Goal: Information Seeking & Learning: Find specific fact

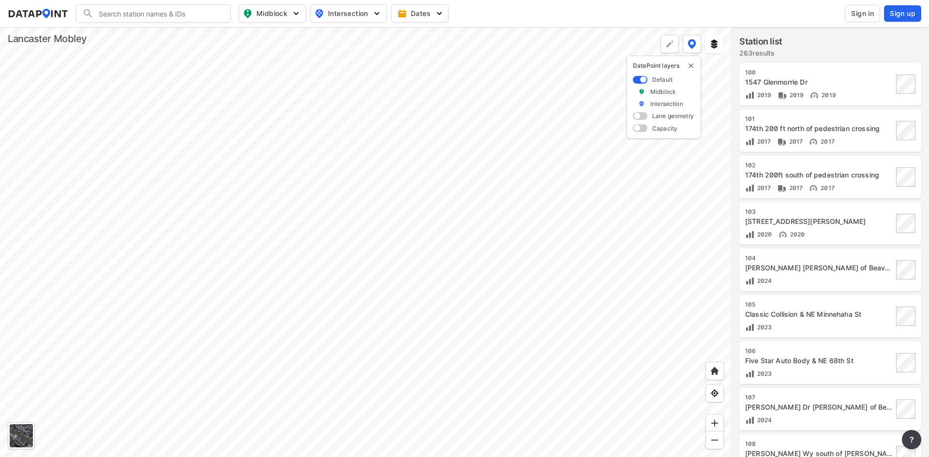
click at [856, 10] on span "Sign in" at bounding box center [862, 14] width 23 height 10
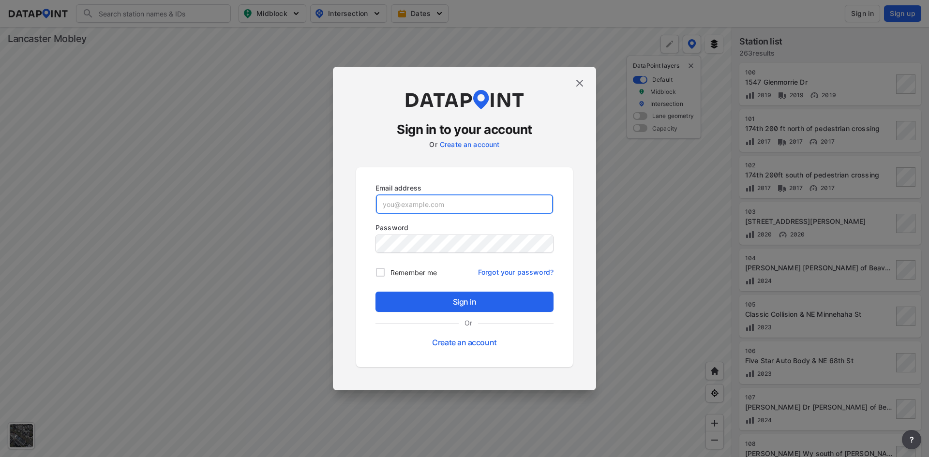
click at [457, 202] on input "email" at bounding box center [464, 203] width 177 height 19
click at [456, 207] on input "email" at bounding box center [464, 203] width 177 height 19
paste input "[EMAIL_ADDRESS][DOMAIN_NAME]"
type input "[EMAIL_ADDRESS][DOMAIN_NAME]"
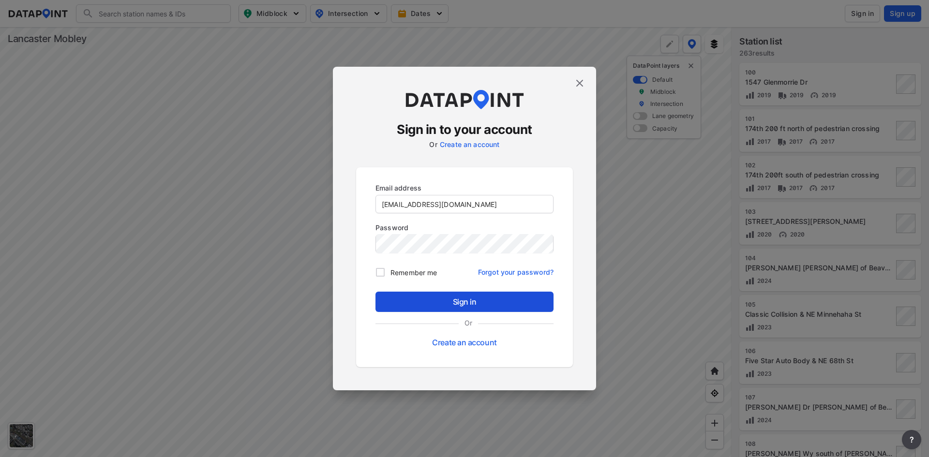
click at [473, 307] on span "Sign in" at bounding box center [464, 302] width 163 height 12
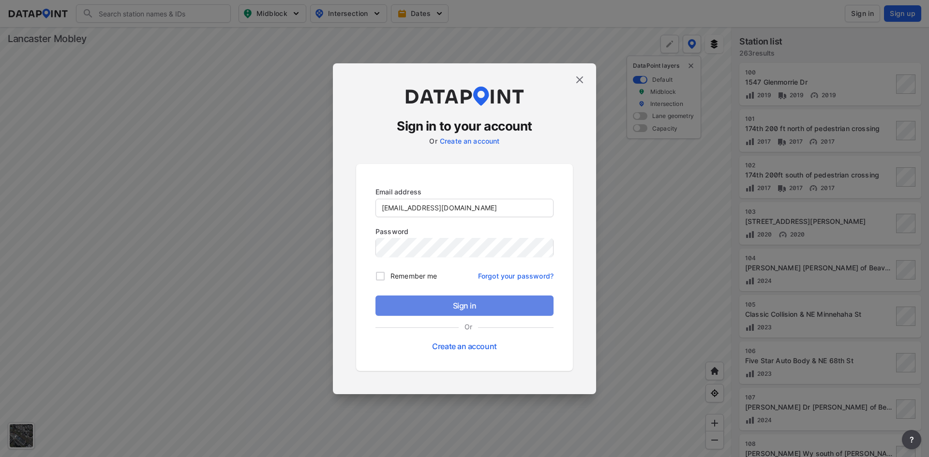
click at [456, 308] on span "Sign in" at bounding box center [464, 306] width 163 height 12
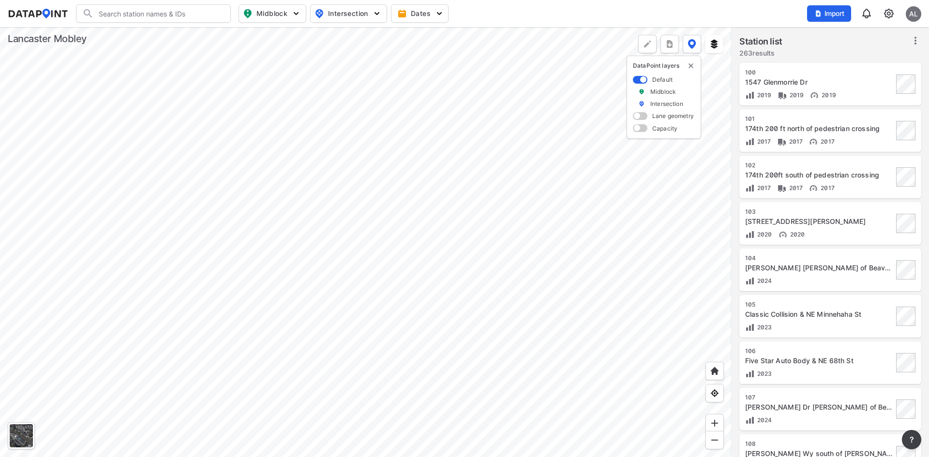
click at [179, 14] on input "Search" at bounding box center [159, 13] width 131 height 15
click at [176, 28] on li "( 125 ) 16th St & Marine Dr" at bounding box center [153, 33] width 155 height 17
type input "(125) 16th St & Marine Dr"
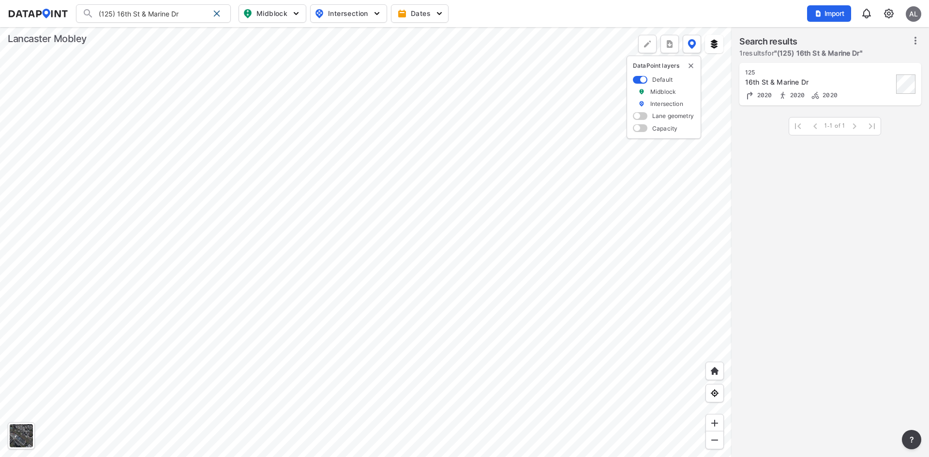
click at [424, 240] on div at bounding box center [366, 242] width 732 height 430
click at [865, 80] on div "16th St & Marine Dr" at bounding box center [819, 82] width 148 height 10
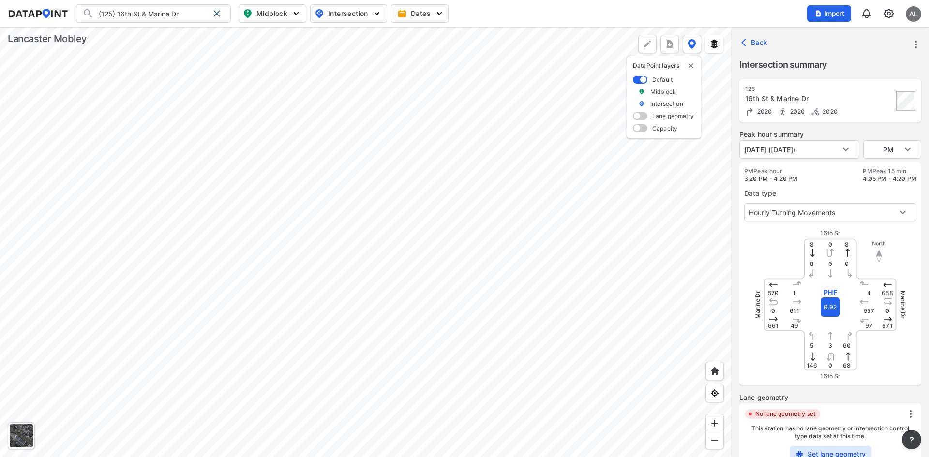
click at [586, 5] on div "(125) 16th St & Marine Dr (125) 16th St & Marine Dr Search No results There wer…" at bounding box center [464, 13] width 913 height 18
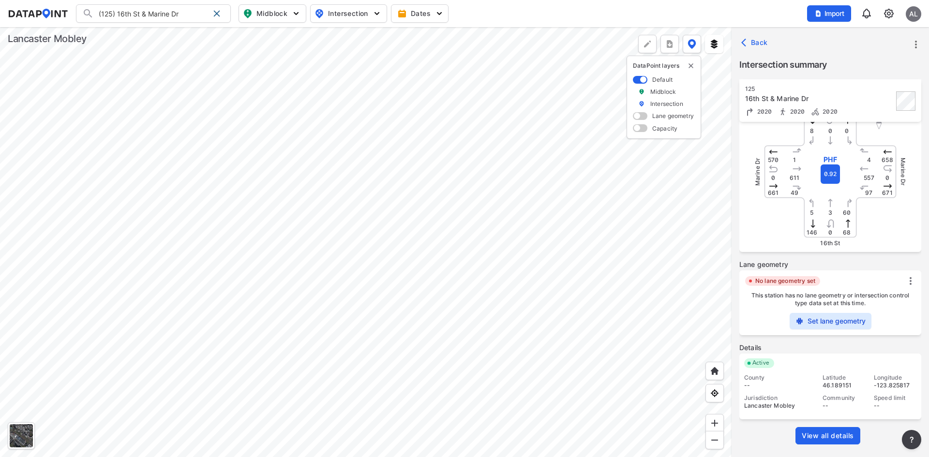
click at [851, 434] on span "View all details" at bounding box center [828, 436] width 52 height 10
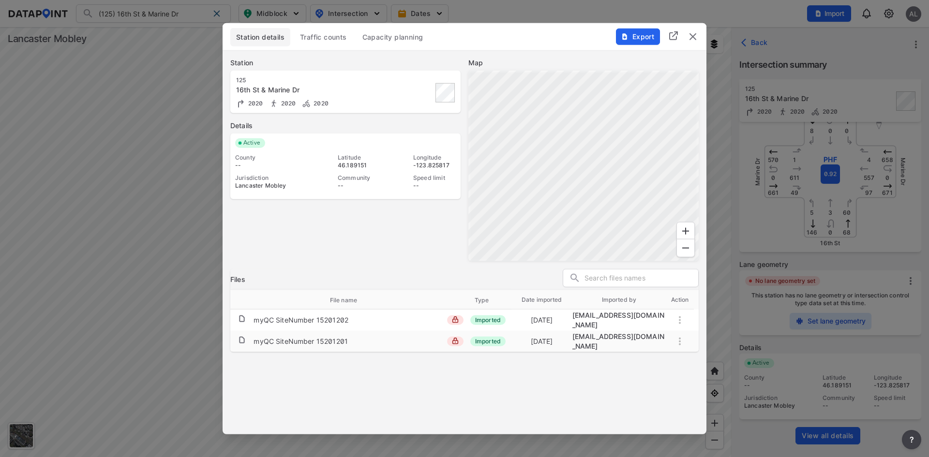
click at [332, 31] on button "Traffic counts" at bounding box center [323, 37] width 59 height 18
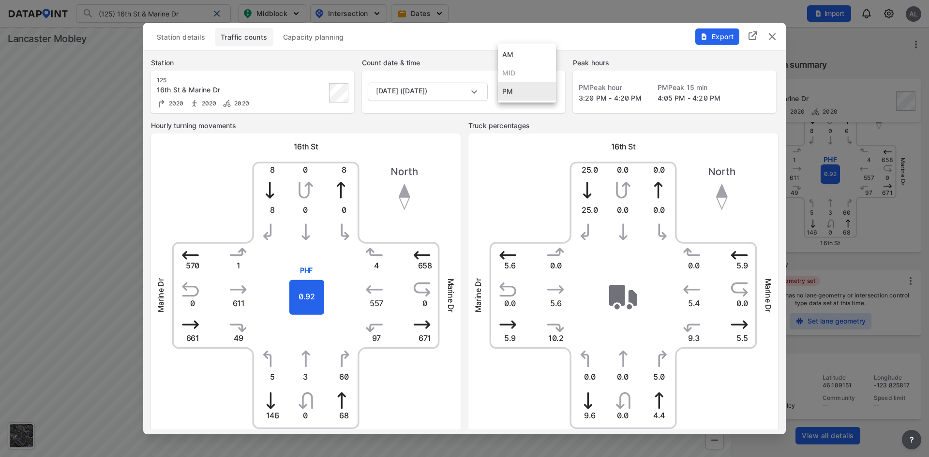
click at [553, 95] on body "(125) 16th St & Marine Dr (125) 16th St & Marine Dr Search No results There wer…" at bounding box center [464, 228] width 929 height 457
click at [541, 138] on div at bounding box center [464, 228] width 929 height 457
click at [538, 99] on body "(125) 16th St & Marine Dr (125) 16th St & Marine Dr Search No results There wer…" at bounding box center [464, 228] width 929 height 457
click at [528, 56] on li "AM" at bounding box center [527, 54] width 58 height 18
type input "AM"
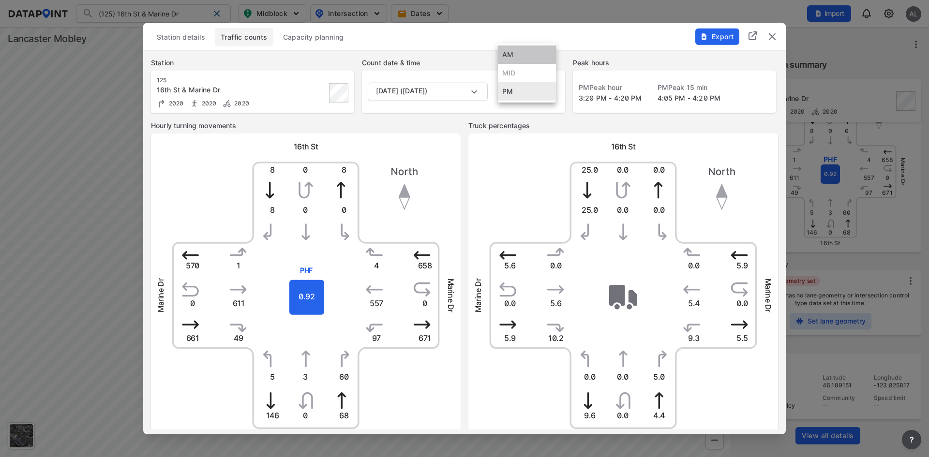
type input "AM"
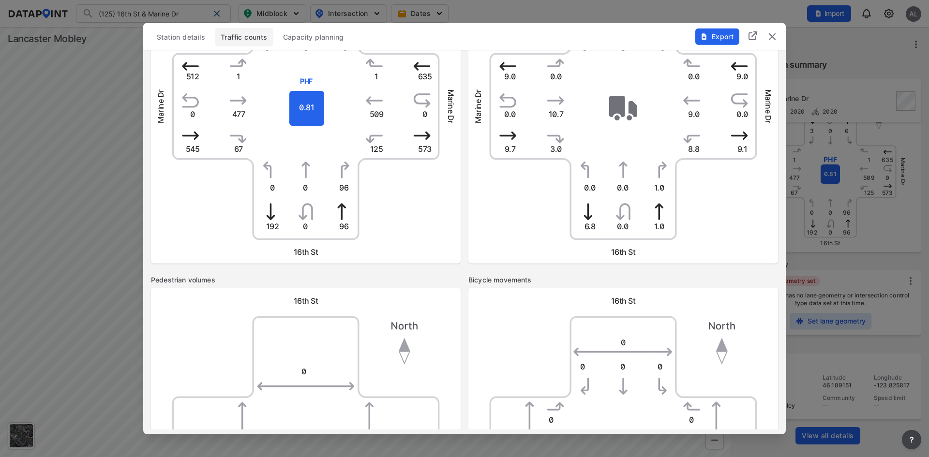
scroll to position [2, 0]
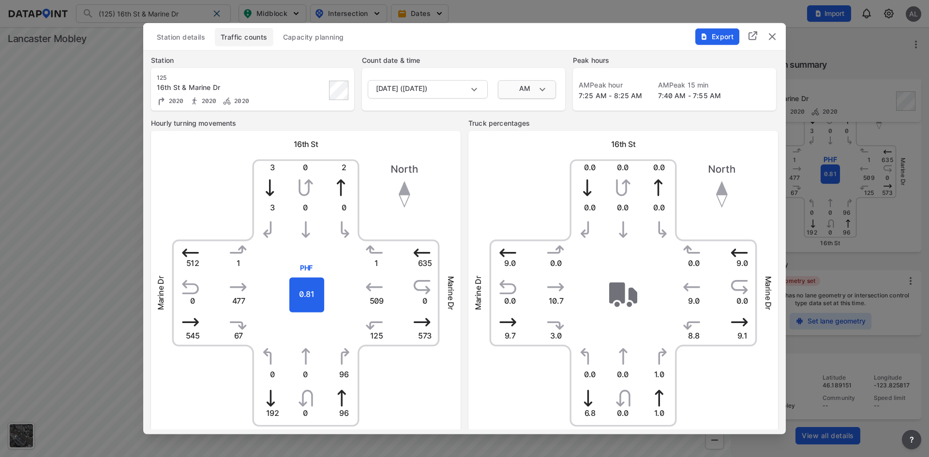
click at [526, 87] on body "(125) 16th St & Marine Dr (125) 16th St & Marine Dr Search No results There wer…" at bounding box center [464, 228] width 929 height 457
click at [523, 126] on li "PM" at bounding box center [527, 126] width 58 height 18
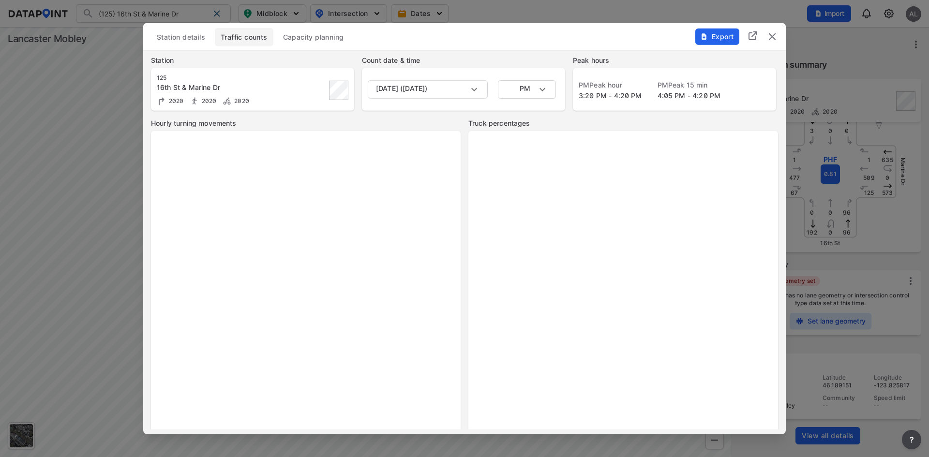
type input "PM"
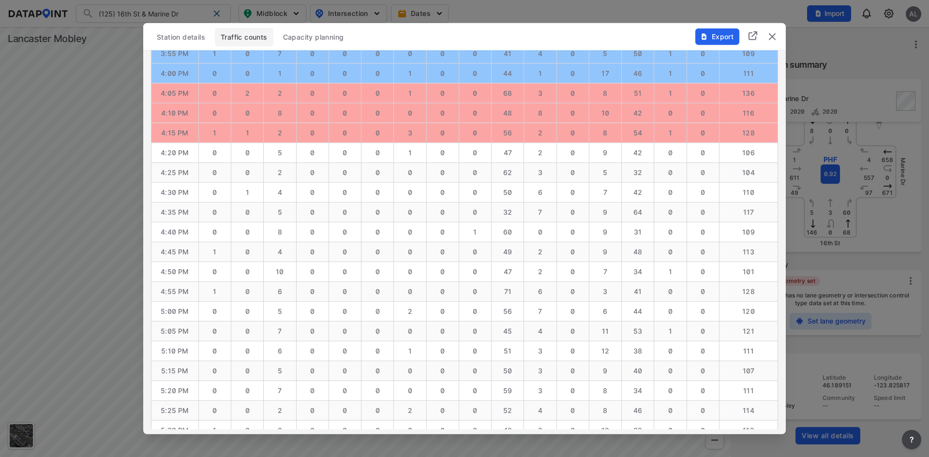
scroll to position [1454, 0]
